Goal: Transaction & Acquisition: Purchase product/service

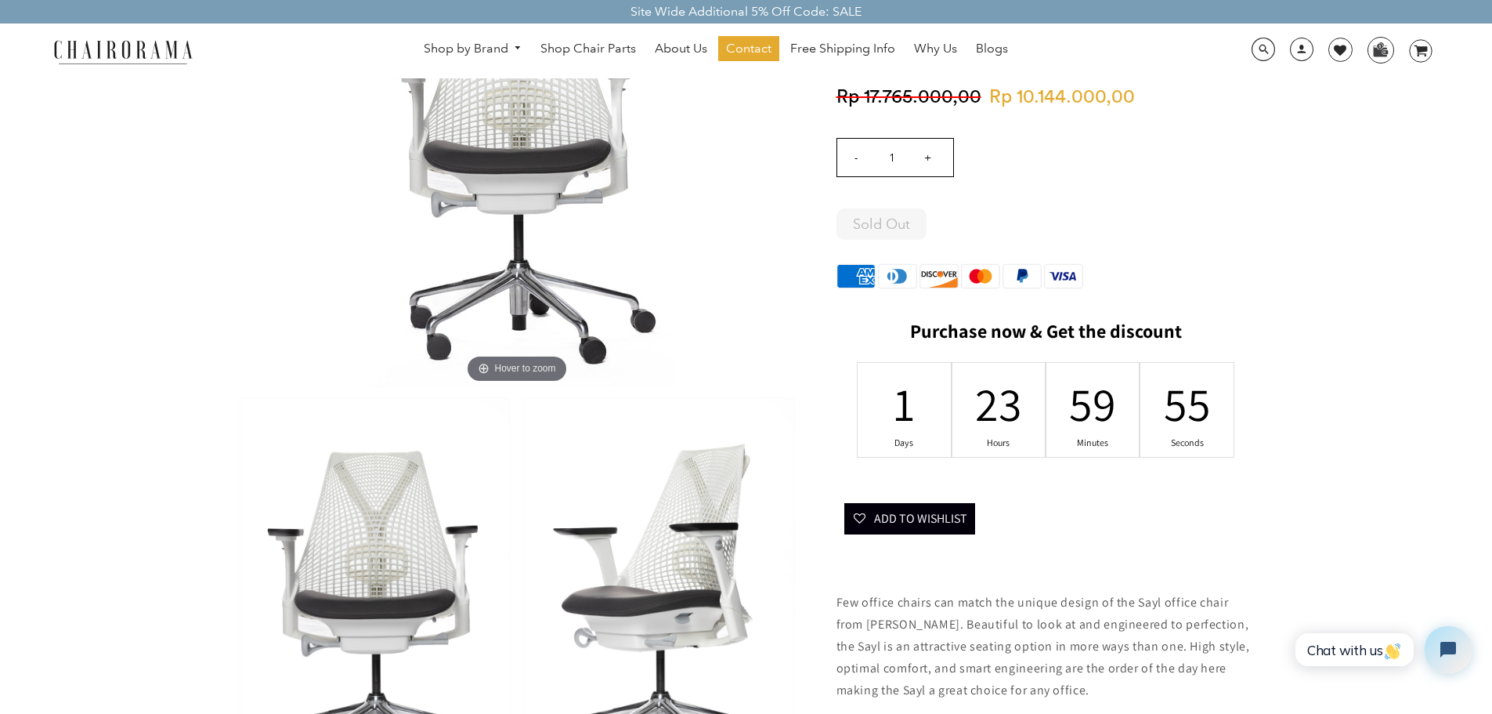
scroll to position [235, 0]
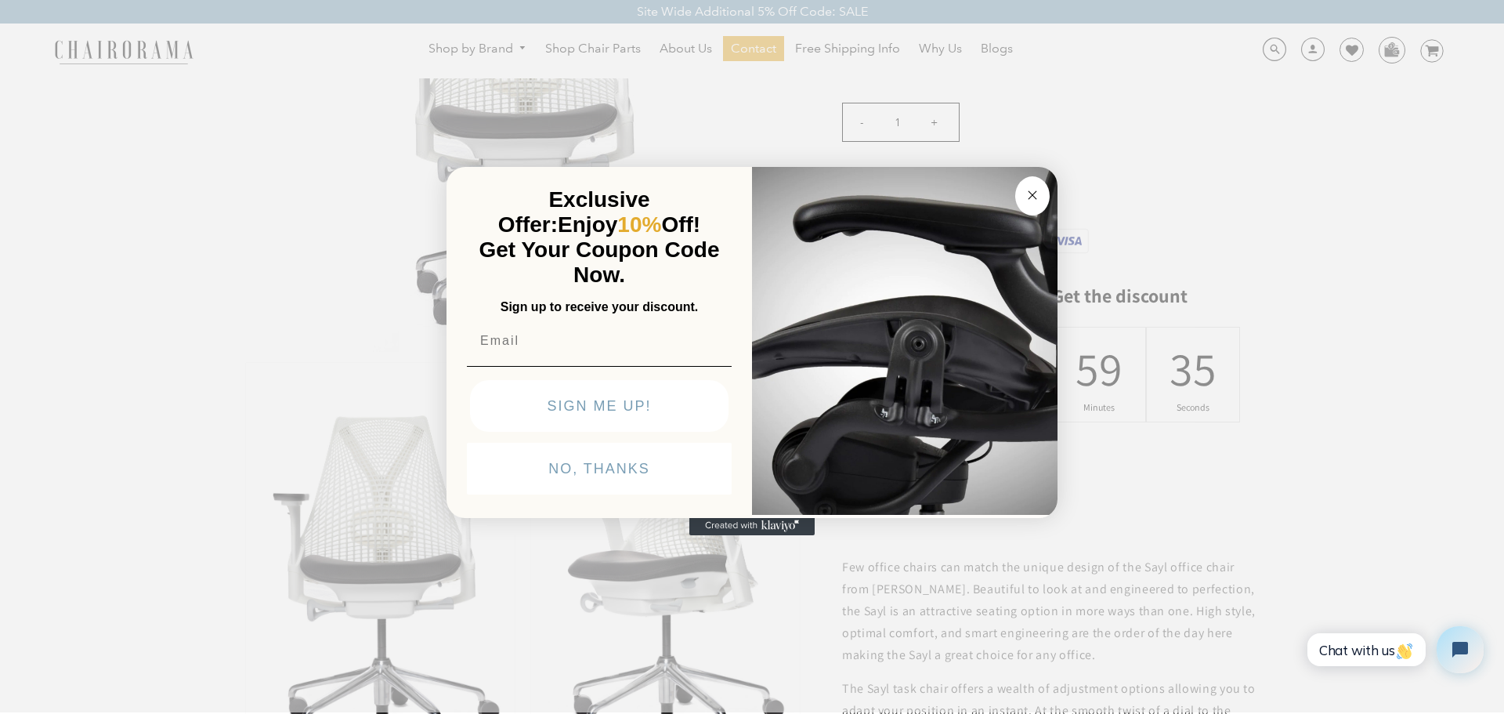
click at [1039, 191] on circle "Close dialog" at bounding box center [1033, 195] width 18 height 18
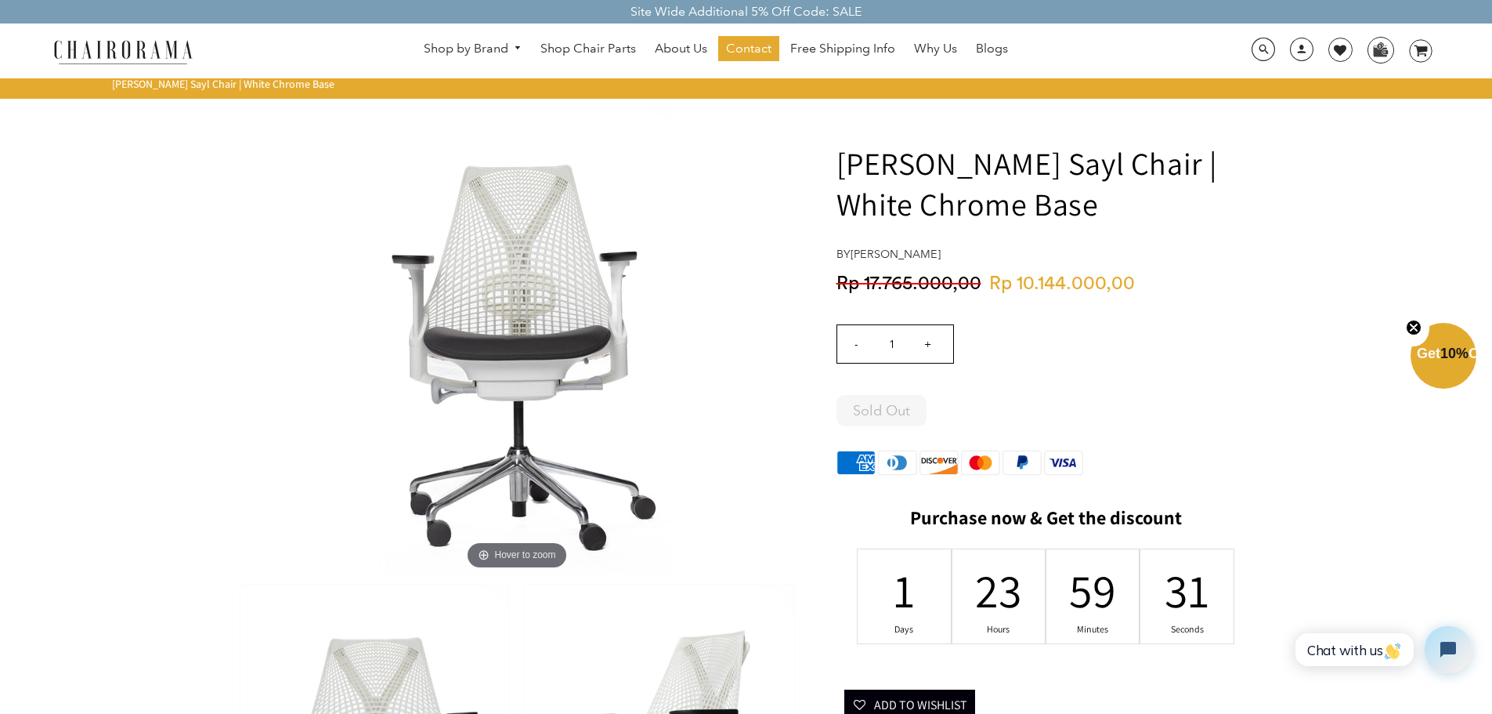
scroll to position [0, 0]
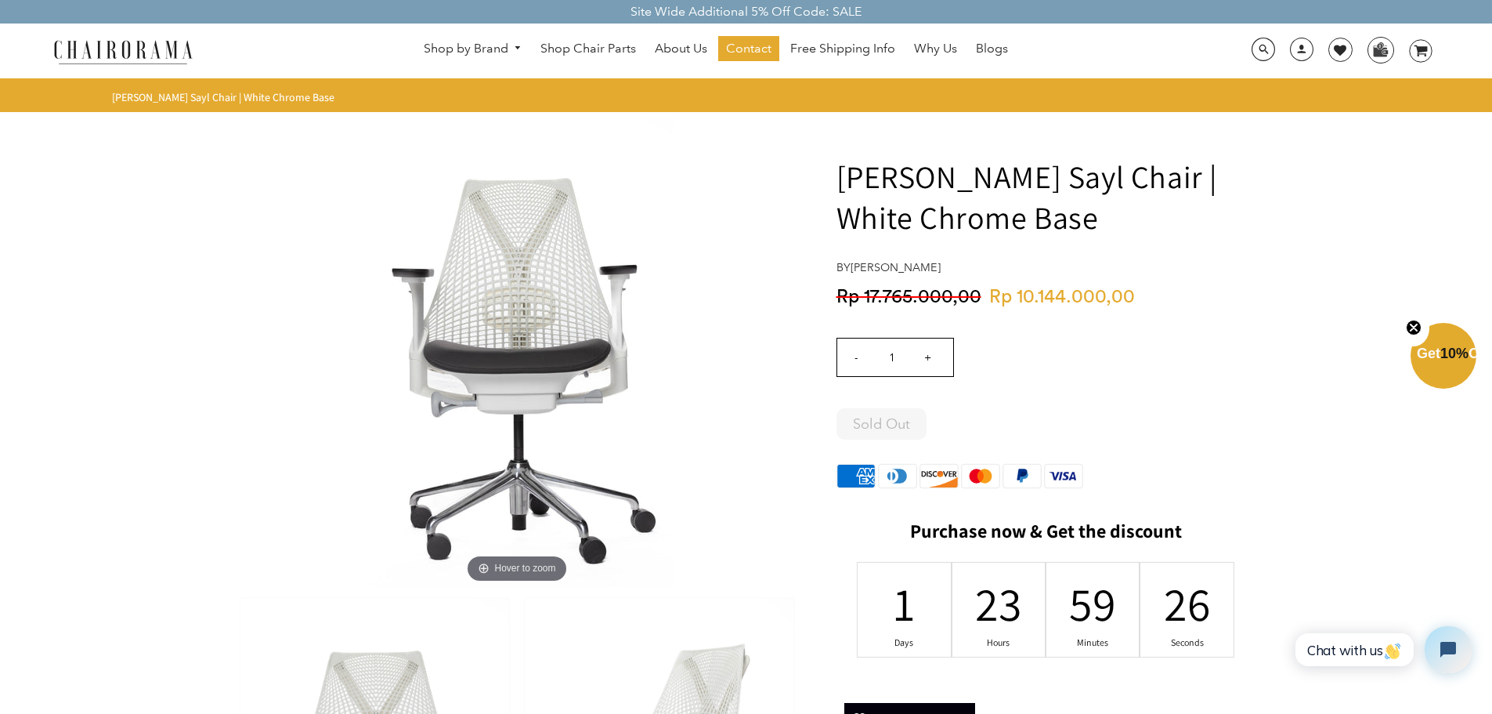
click at [925, 360] on input "+" at bounding box center [928, 357] width 38 height 38
click at [927, 359] on input "+" at bounding box center [928, 357] width 38 height 38
click at [927, 358] on input "+" at bounding box center [928, 357] width 38 height 38
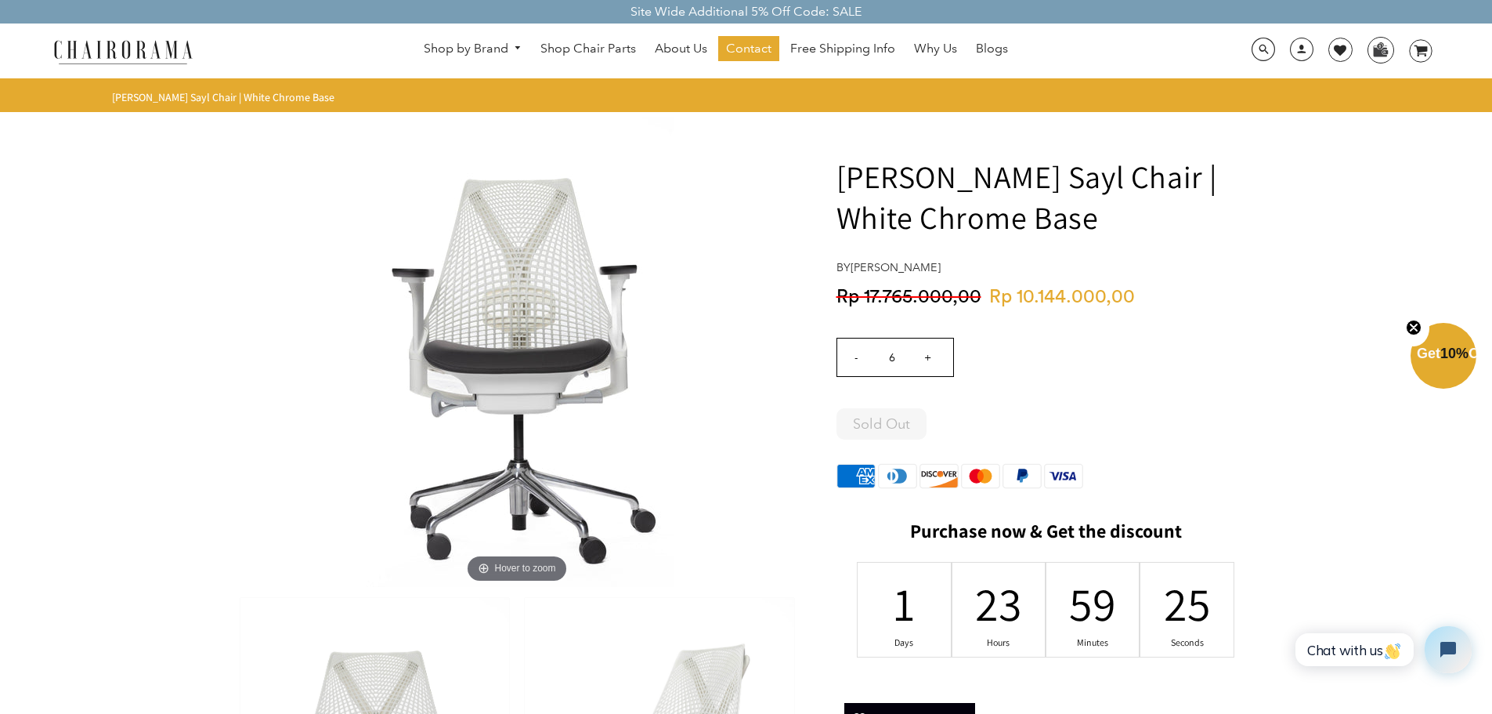
click at [927, 358] on input "+" at bounding box center [928, 357] width 38 height 38
click at [856, 360] on input "-" at bounding box center [856, 357] width 38 height 38
type input "8"
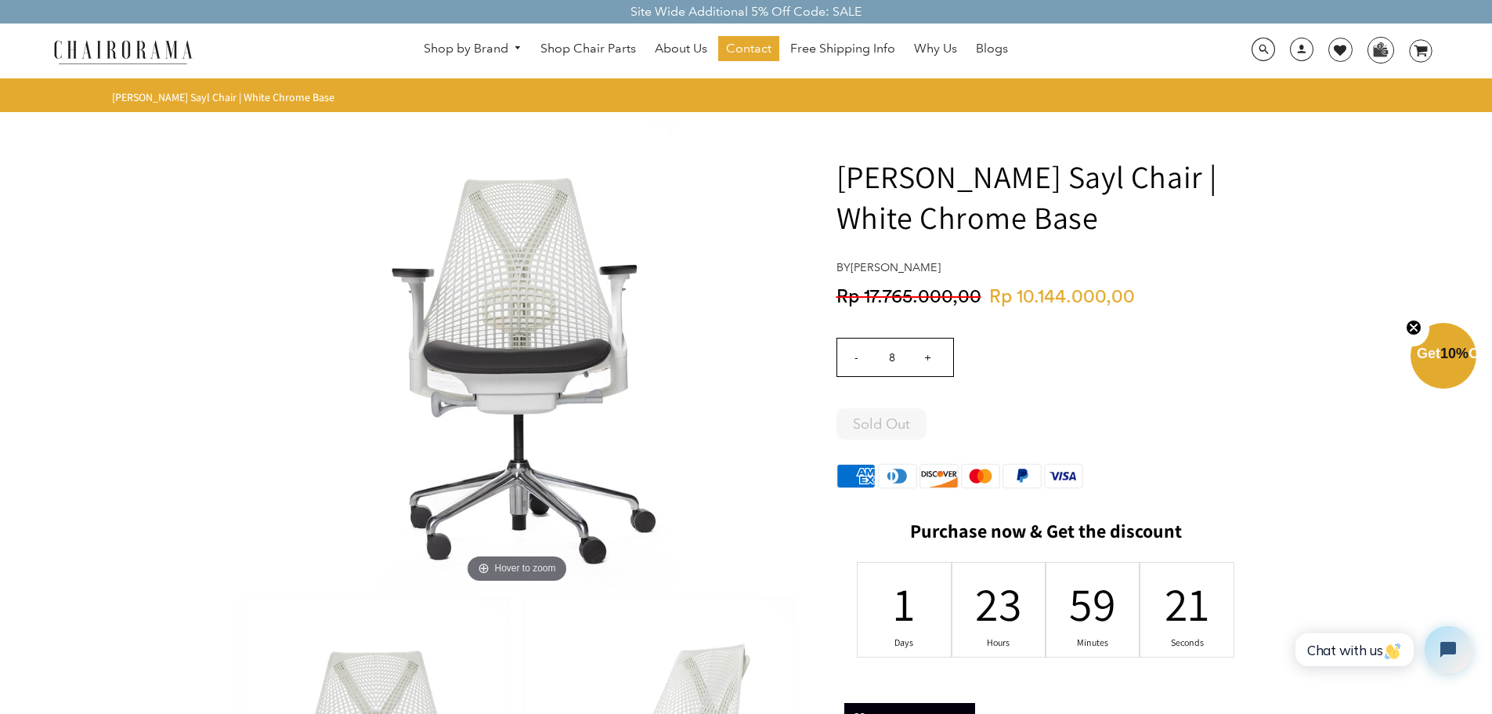
click at [1152, 372] on div "- 8 +" at bounding box center [1046, 362] width 419 height 62
